Goal: Information Seeking & Learning: Learn about a topic

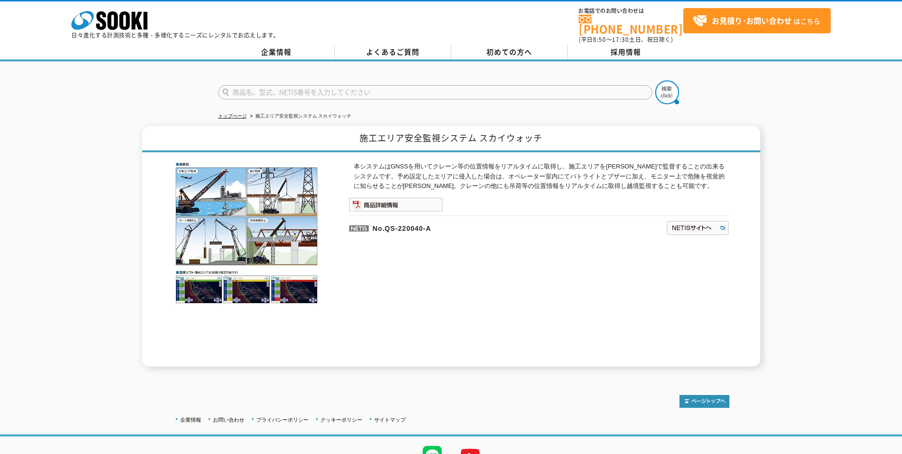
click at [379, 224] on p "No.QS-220040-A" at bounding box center [461, 226] width 225 height 23
drag, startPoint x: 379, startPoint y: 224, endPoint x: 358, endPoint y: 259, distance: 41.0
click at [358, 259] on div "本システムはGNSSを用いてクレーン等の位置情報をリアルタイムに取得し、施工エリアを三次元で監督することの出来るシステムです。予め設定したエリアに侵入した場合…" at bounding box center [539, 264] width 380 height 204
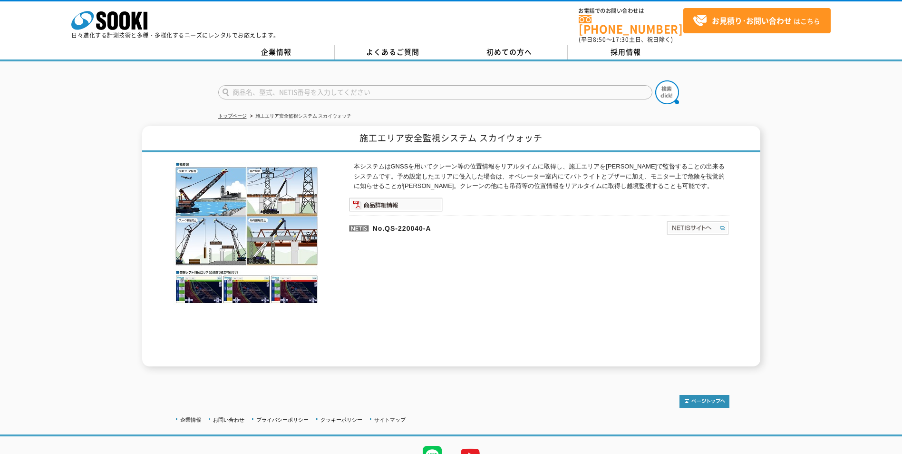
click at [695, 223] on img at bounding box center [697, 227] width 63 height 15
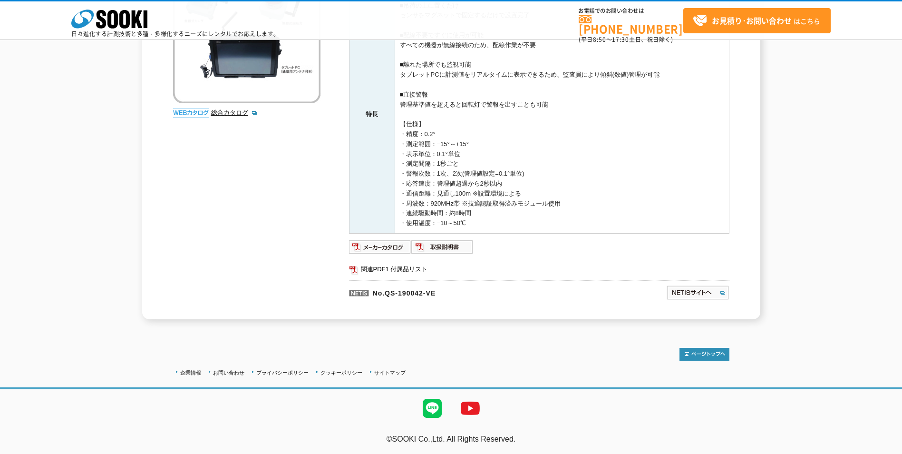
scroll to position [140, 0]
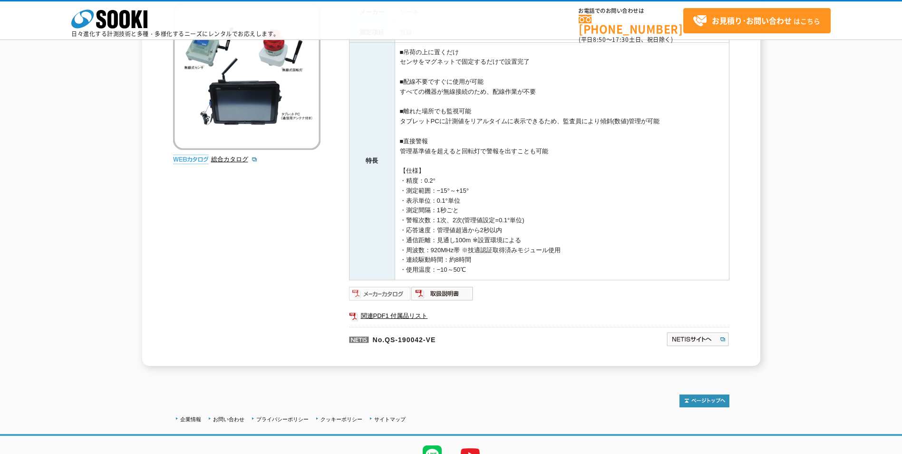
click at [392, 291] on img at bounding box center [380, 293] width 62 height 15
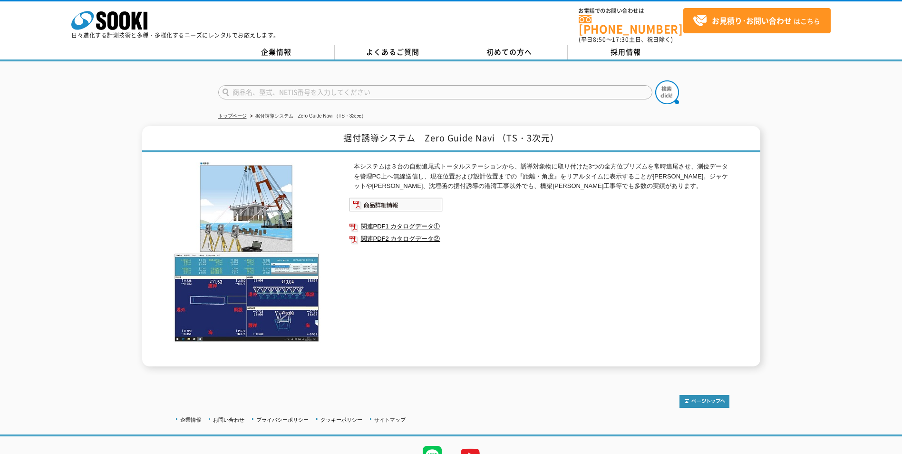
scroll to position [41, 0]
